Goal: Find specific page/section: Find specific page/section

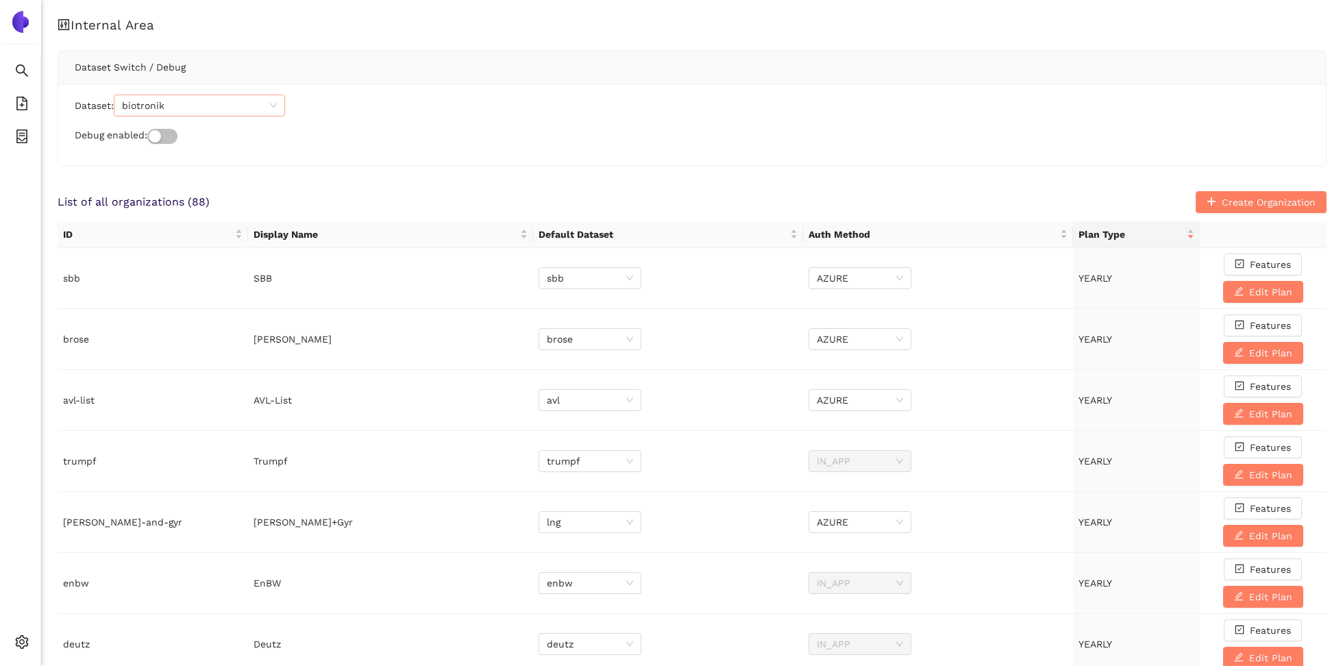
click at [269, 104] on span "biotronik" at bounding box center [199, 105] width 155 height 21
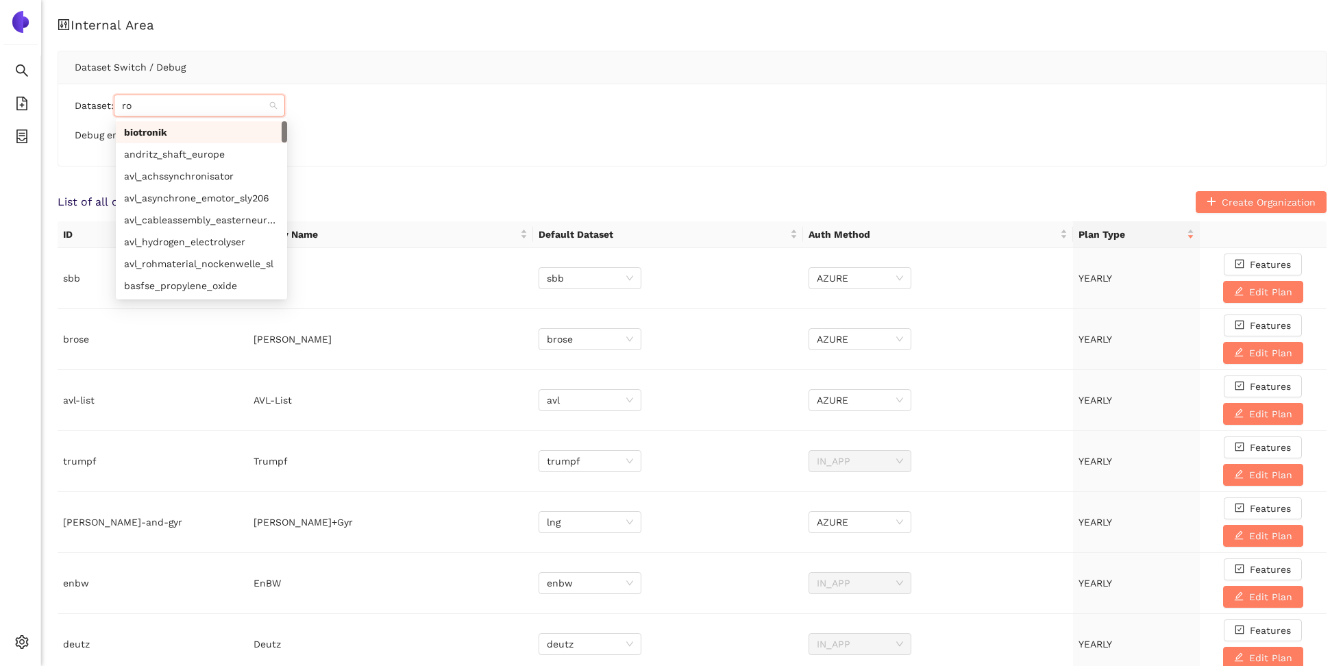
type input "rol"
click at [226, 226] on div "rolls-royce" at bounding box center [201, 219] width 155 height 15
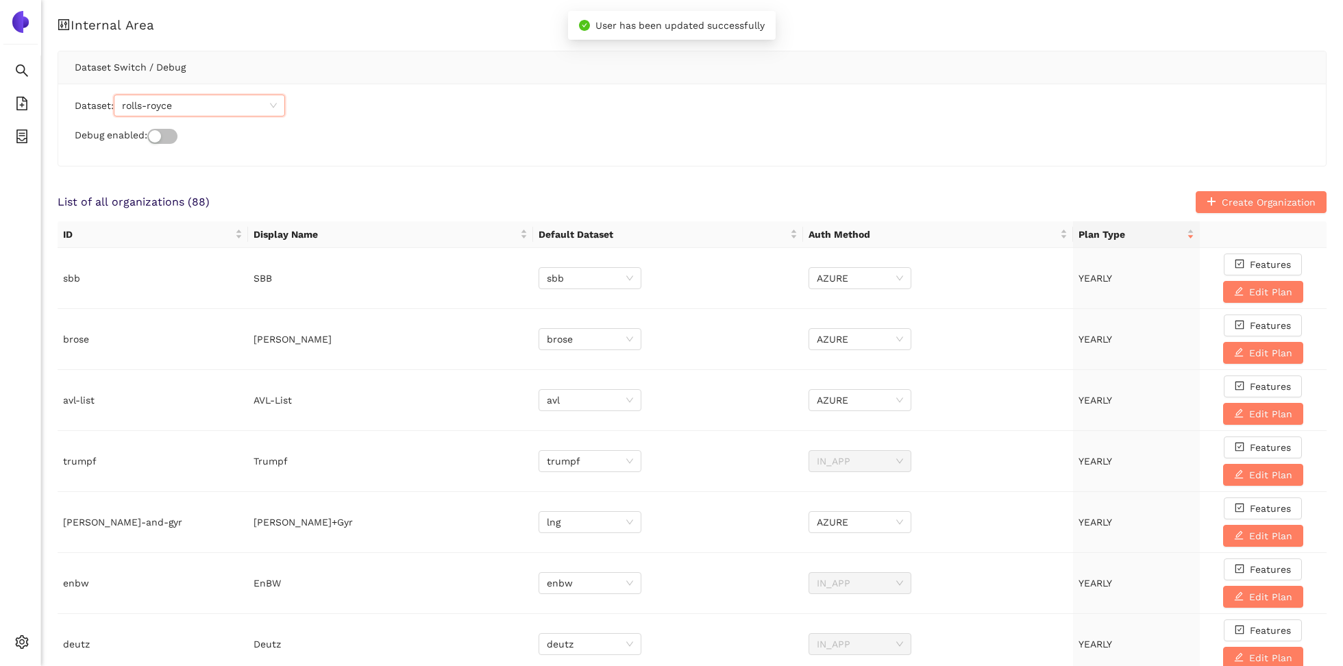
click at [28, 136] on icon "container" at bounding box center [22, 137] width 14 height 14
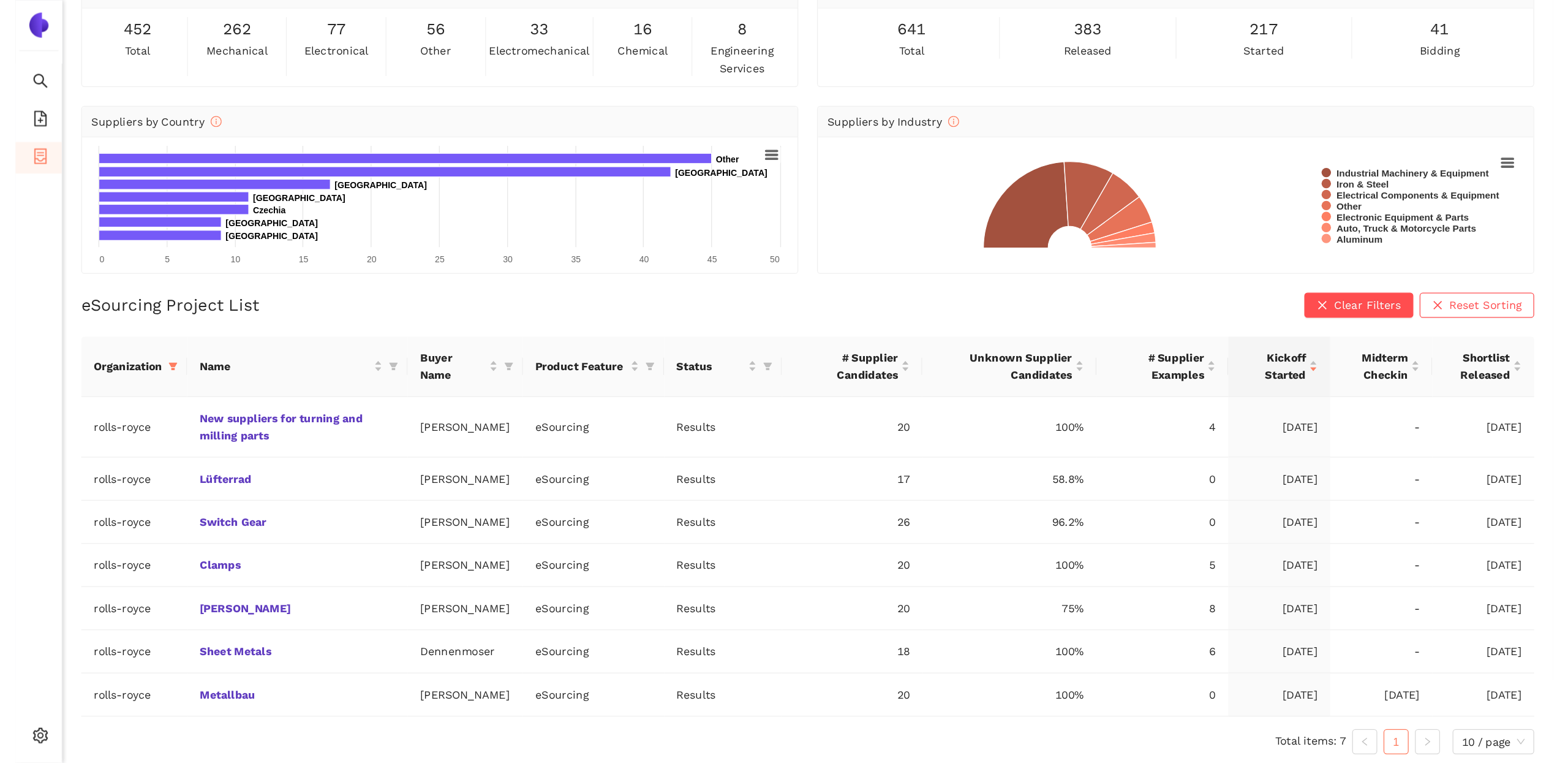
scroll to position [14, 0]
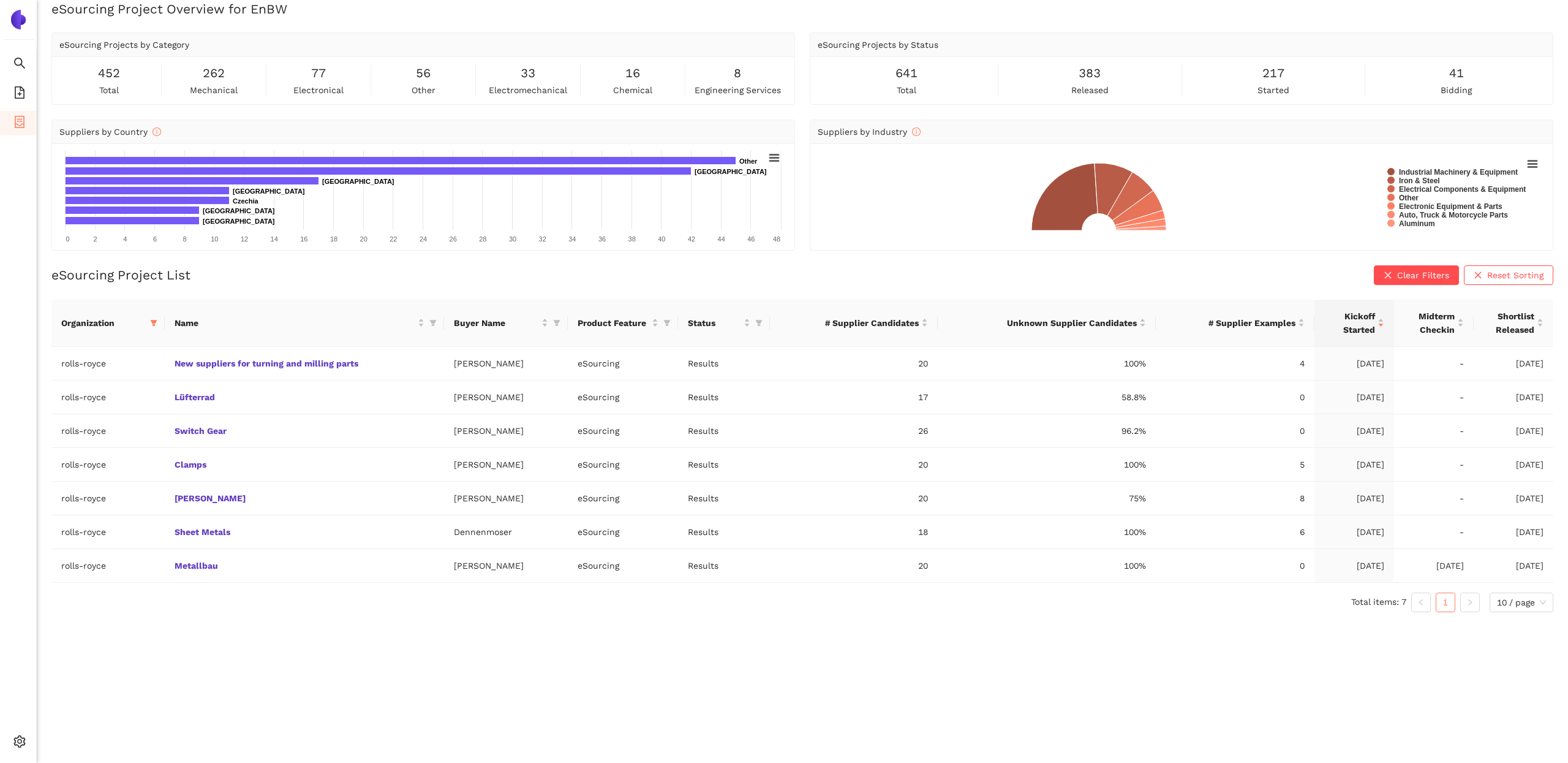
click at [375, 595] on div "eSourcing Project Overview for EnBW eSourcing Projects by Category 452 total 26…" at bounding box center [802, 381] width 1531 height 763
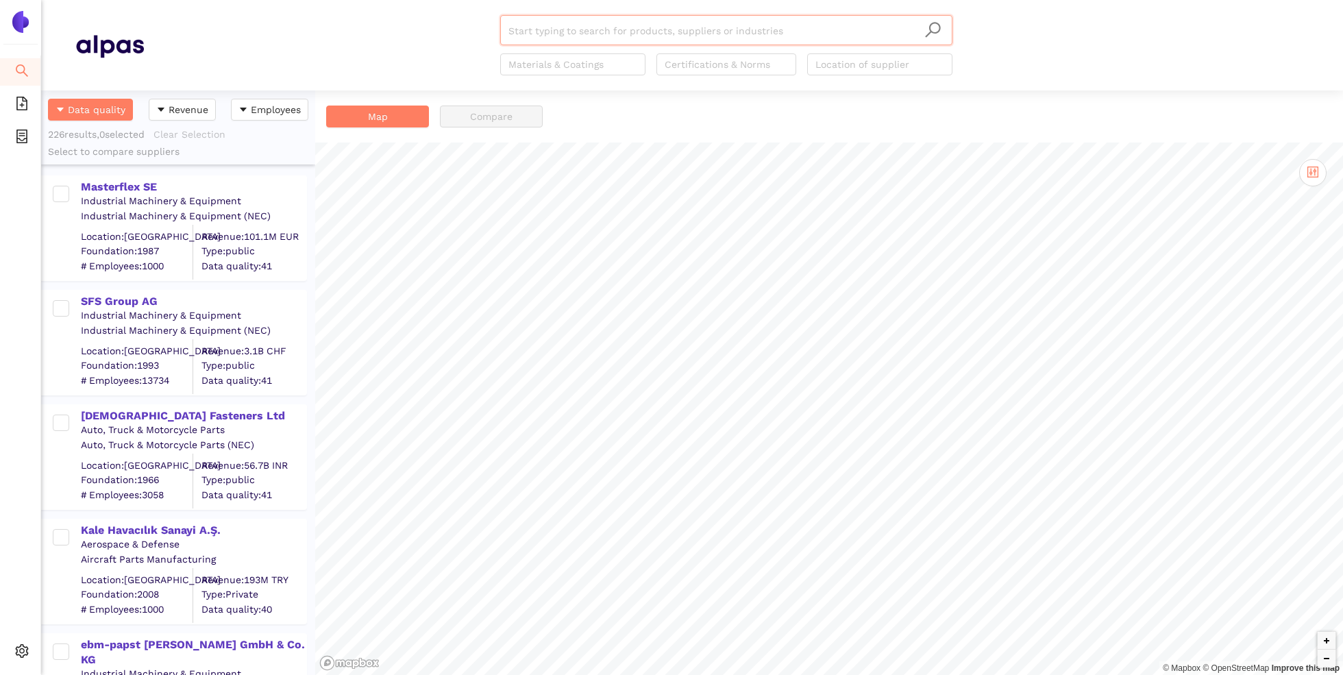
scroll to position [585, 274]
click at [26, 643] on span "setting" at bounding box center [22, 652] width 14 height 27
click at [94, 561] on li "Internal Area" at bounding box center [97, 552] width 113 height 27
